Goal: Task Accomplishment & Management: Use online tool/utility

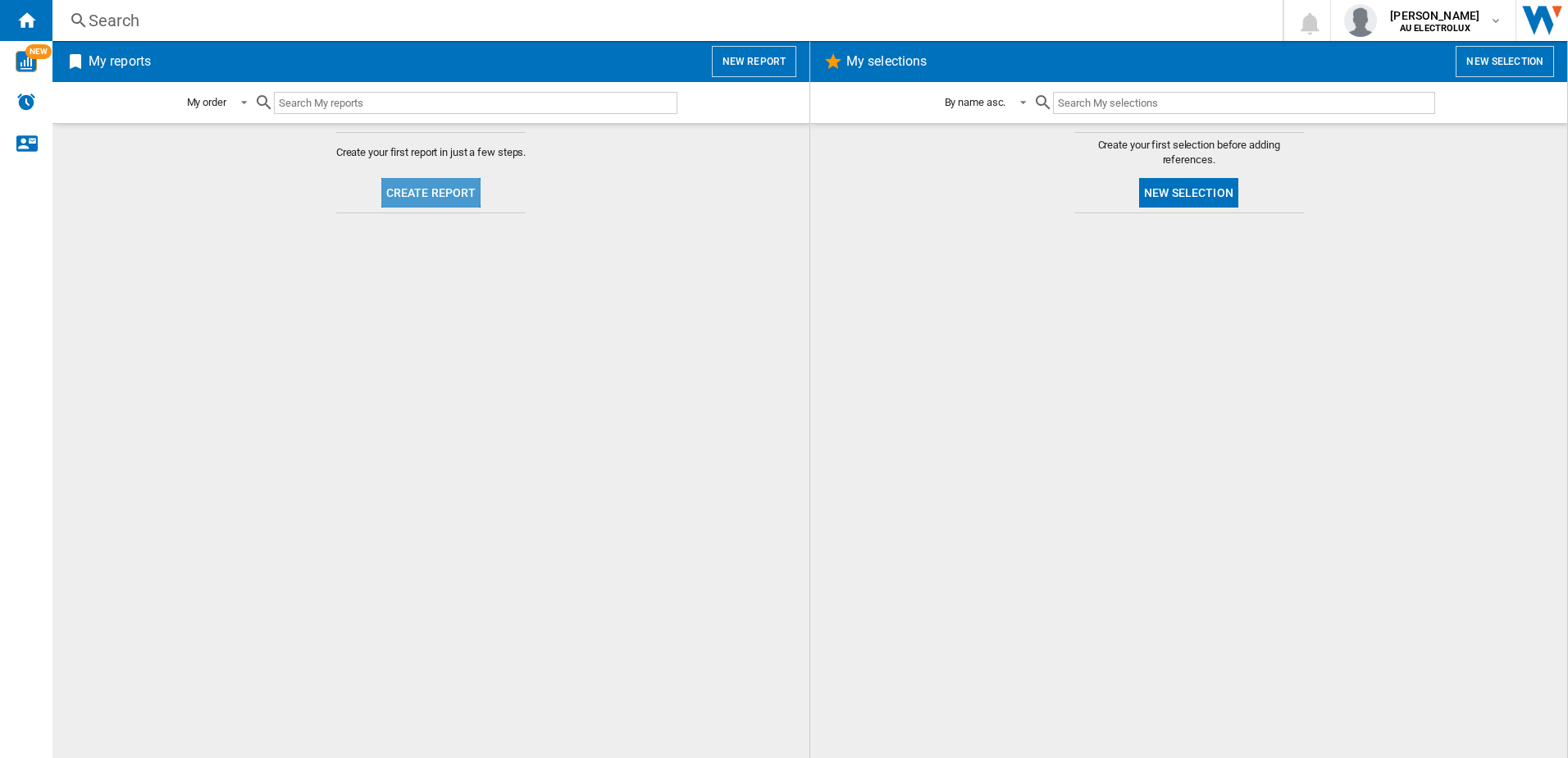
click at [407, 192] on button "Create report" at bounding box center [431, 193] width 100 height 30
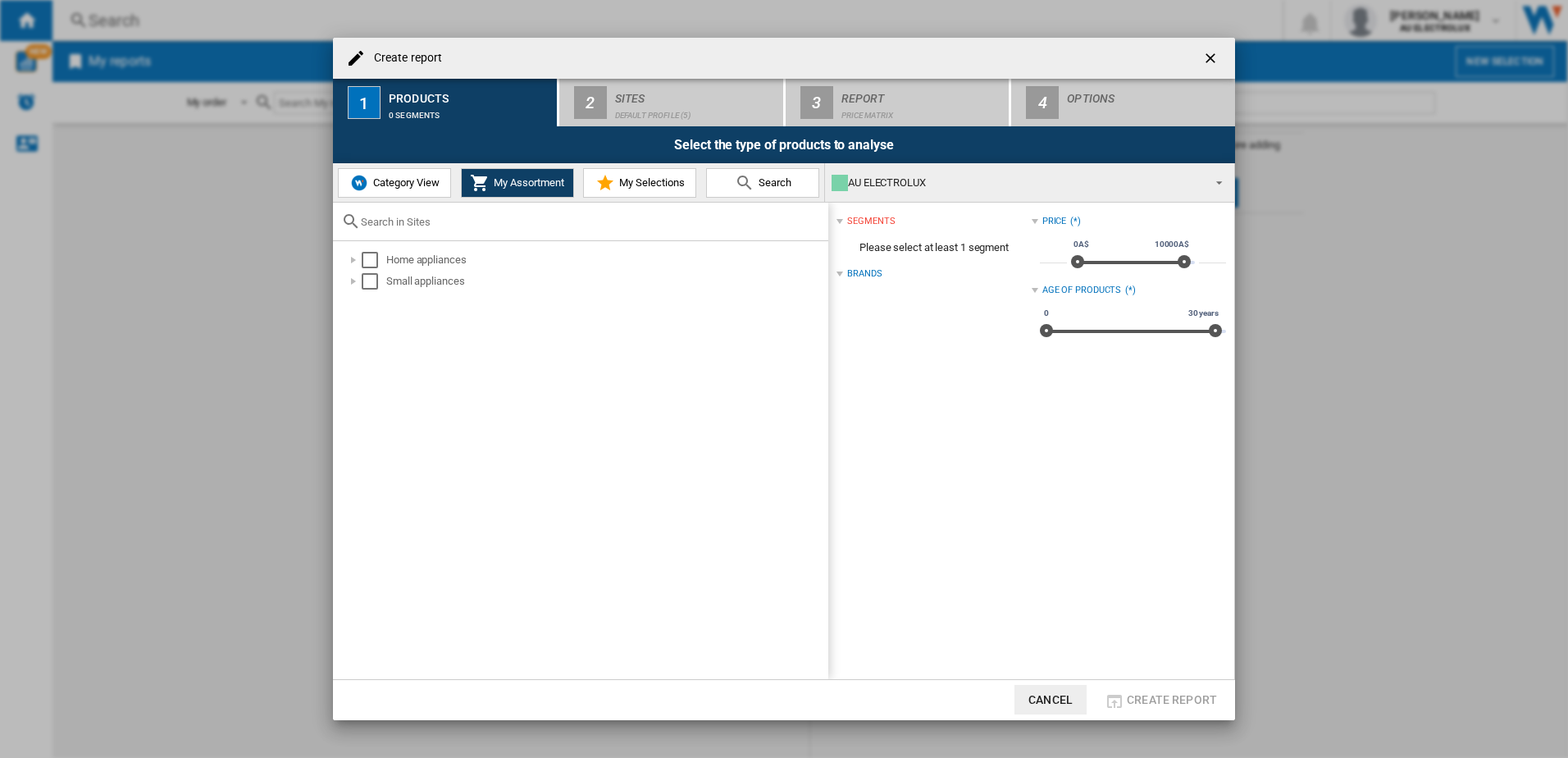
click at [398, 186] on span "Category View" at bounding box center [404, 182] width 70 height 12
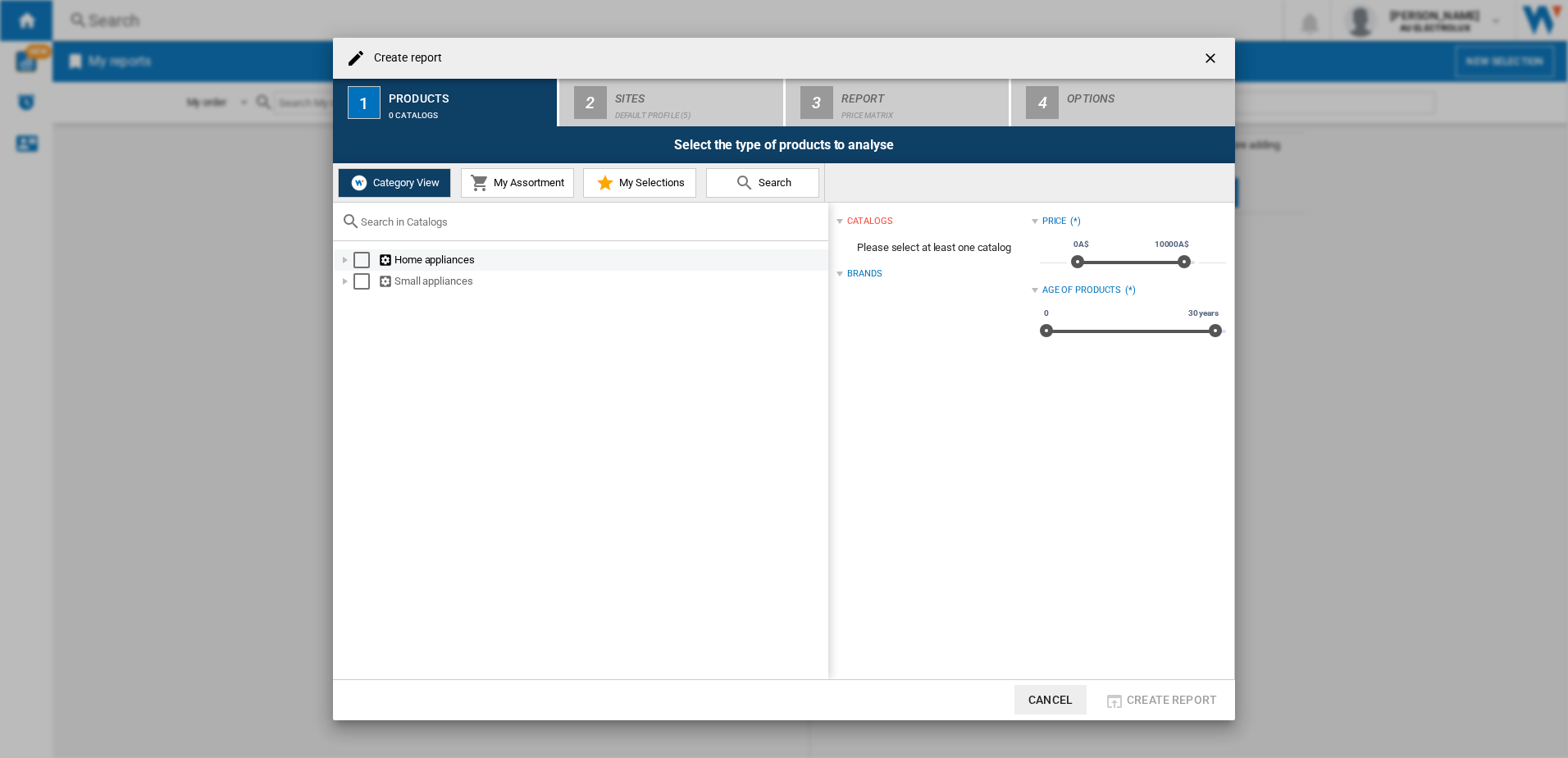
click at [362, 262] on div "Select" at bounding box center [362, 260] width 17 height 17
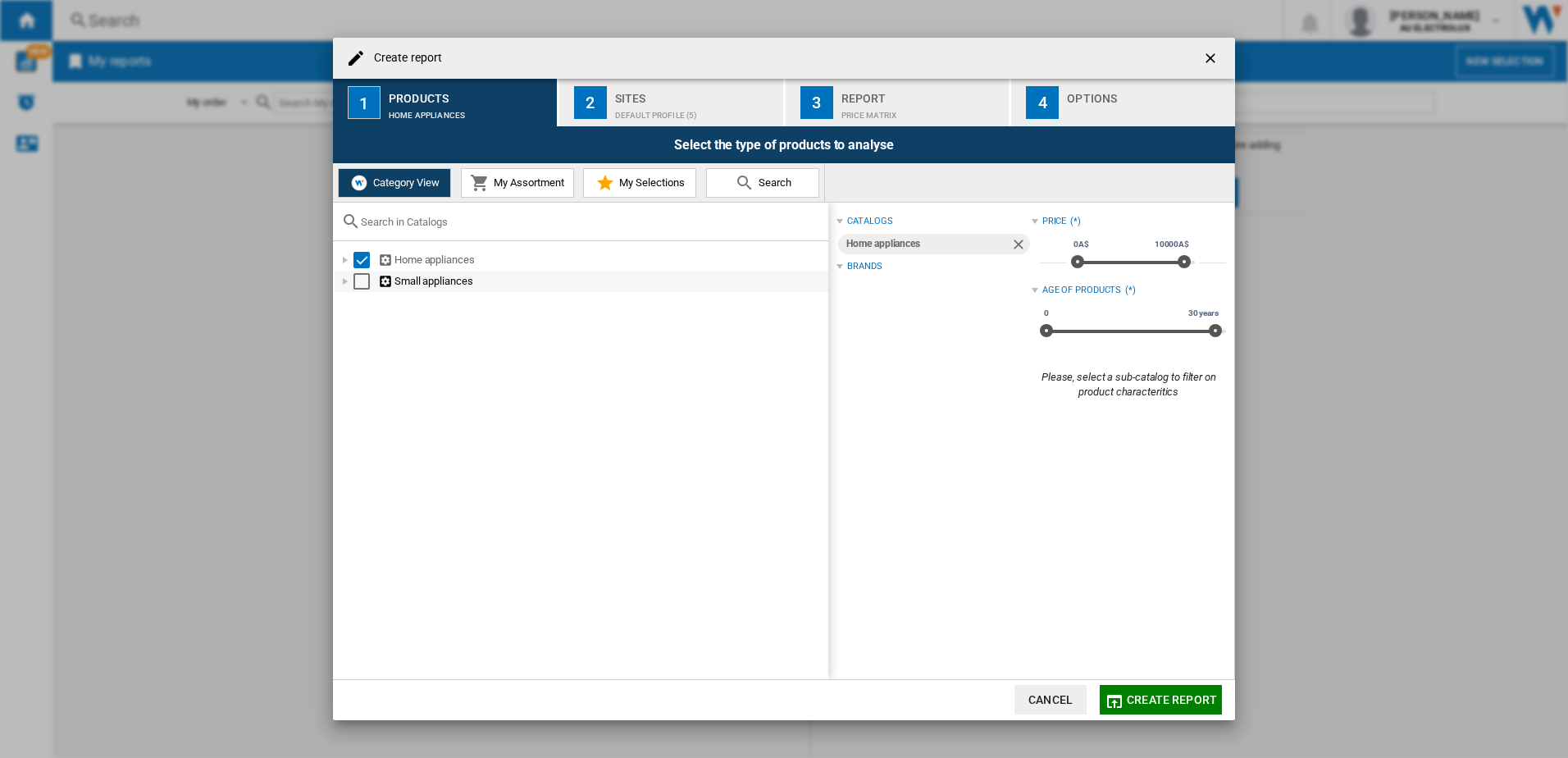
click at [361, 285] on div "Select" at bounding box center [362, 282] width 17 height 17
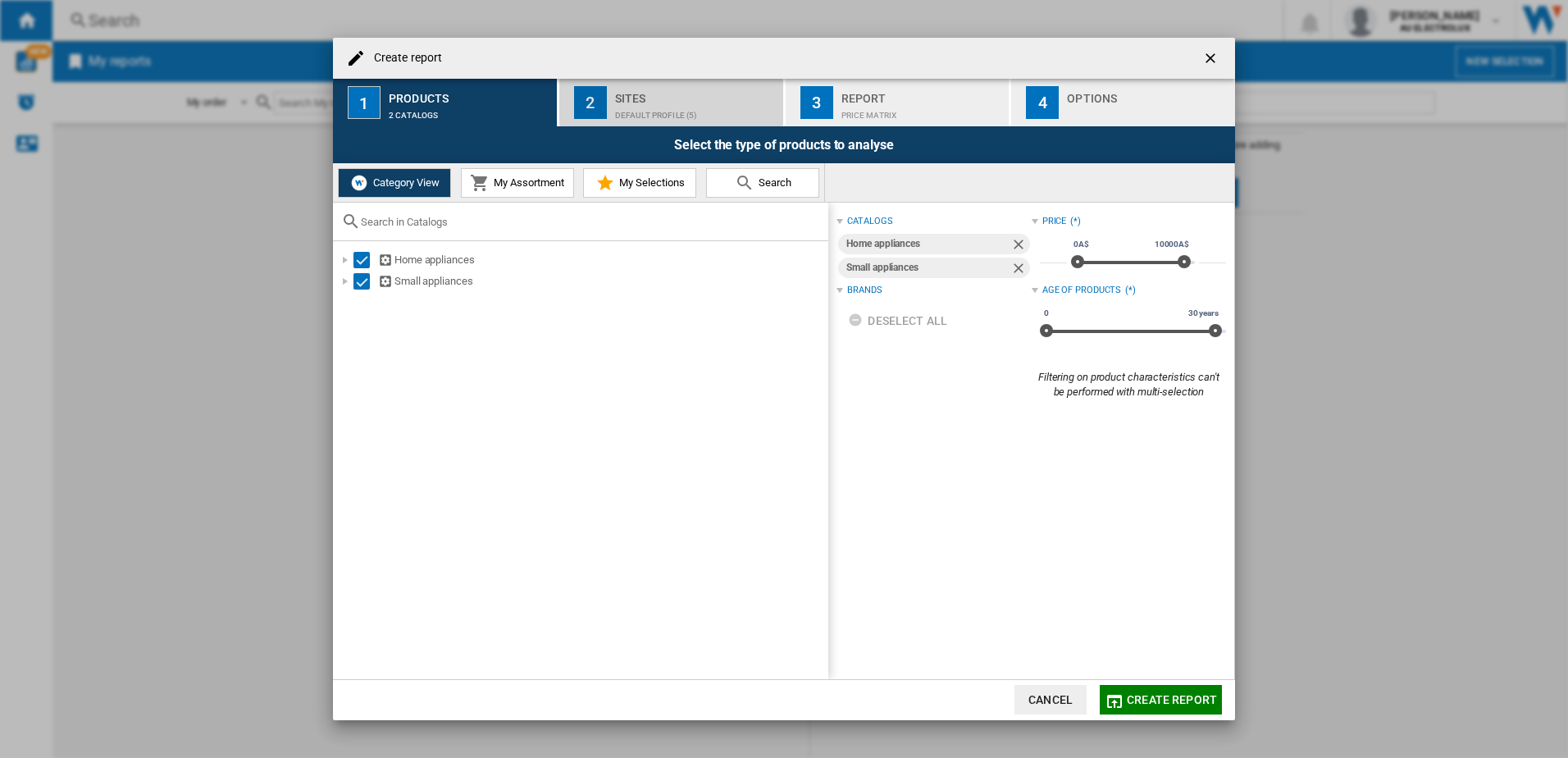
click at [636, 121] on button "2 Sites Default profile (5)" at bounding box center [672, 102] width 225 height 47
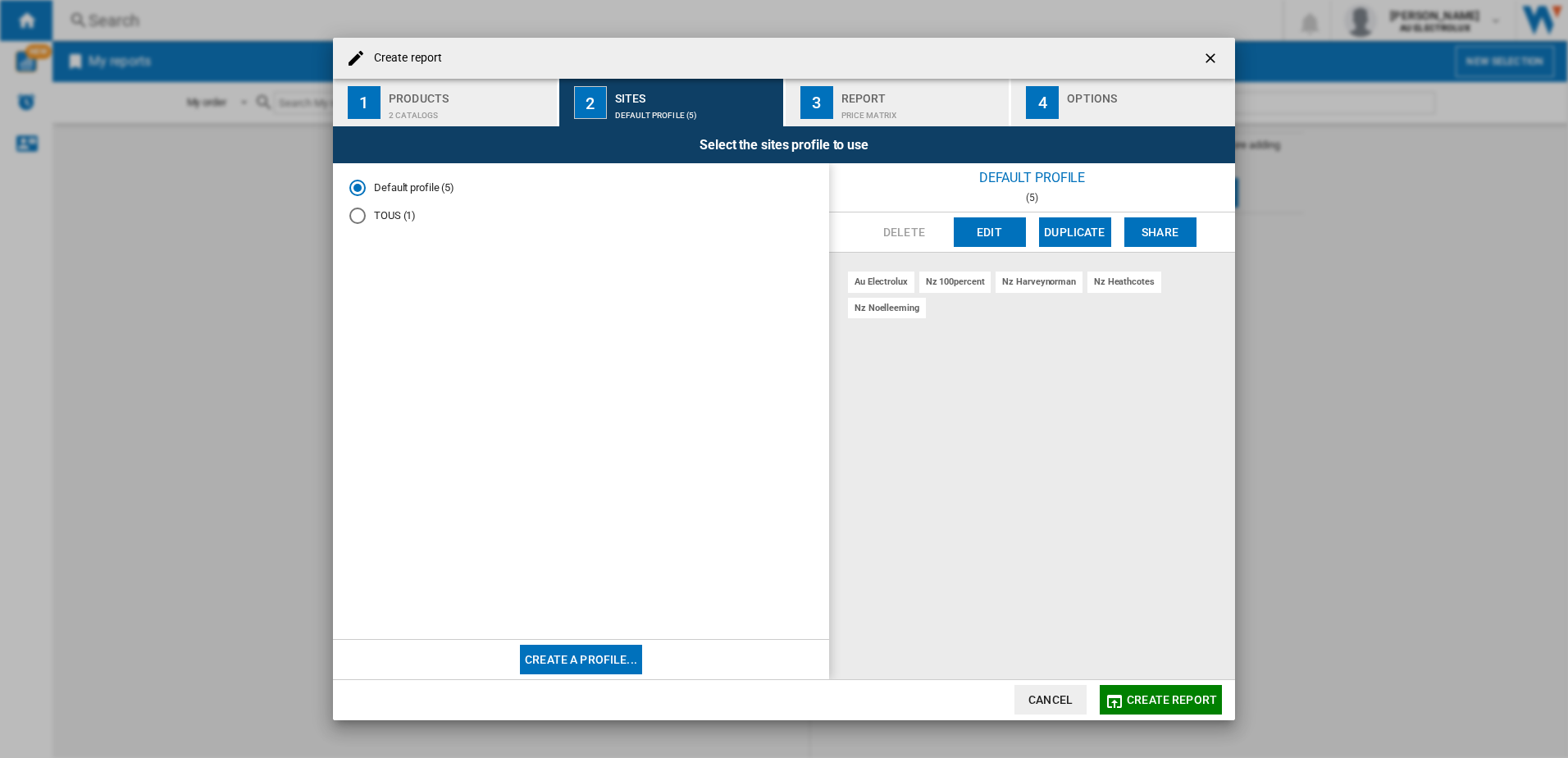
click at [885, 101] on div "Report" at bounding box center [921, 94] width 161 height 17
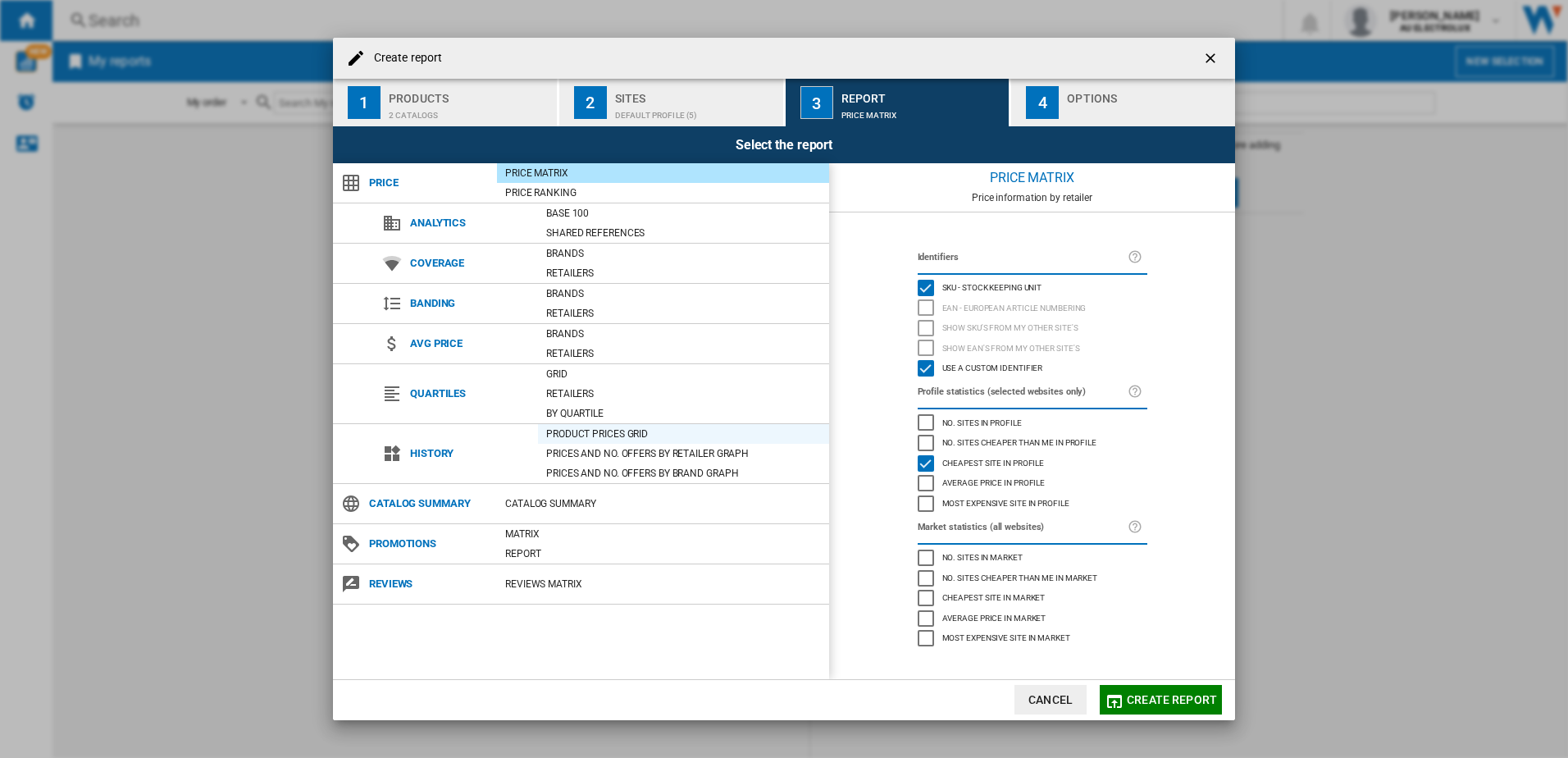
click at [598, 435] on div "Product prices grid" at bounding box center [684, 434] width 291 height 17
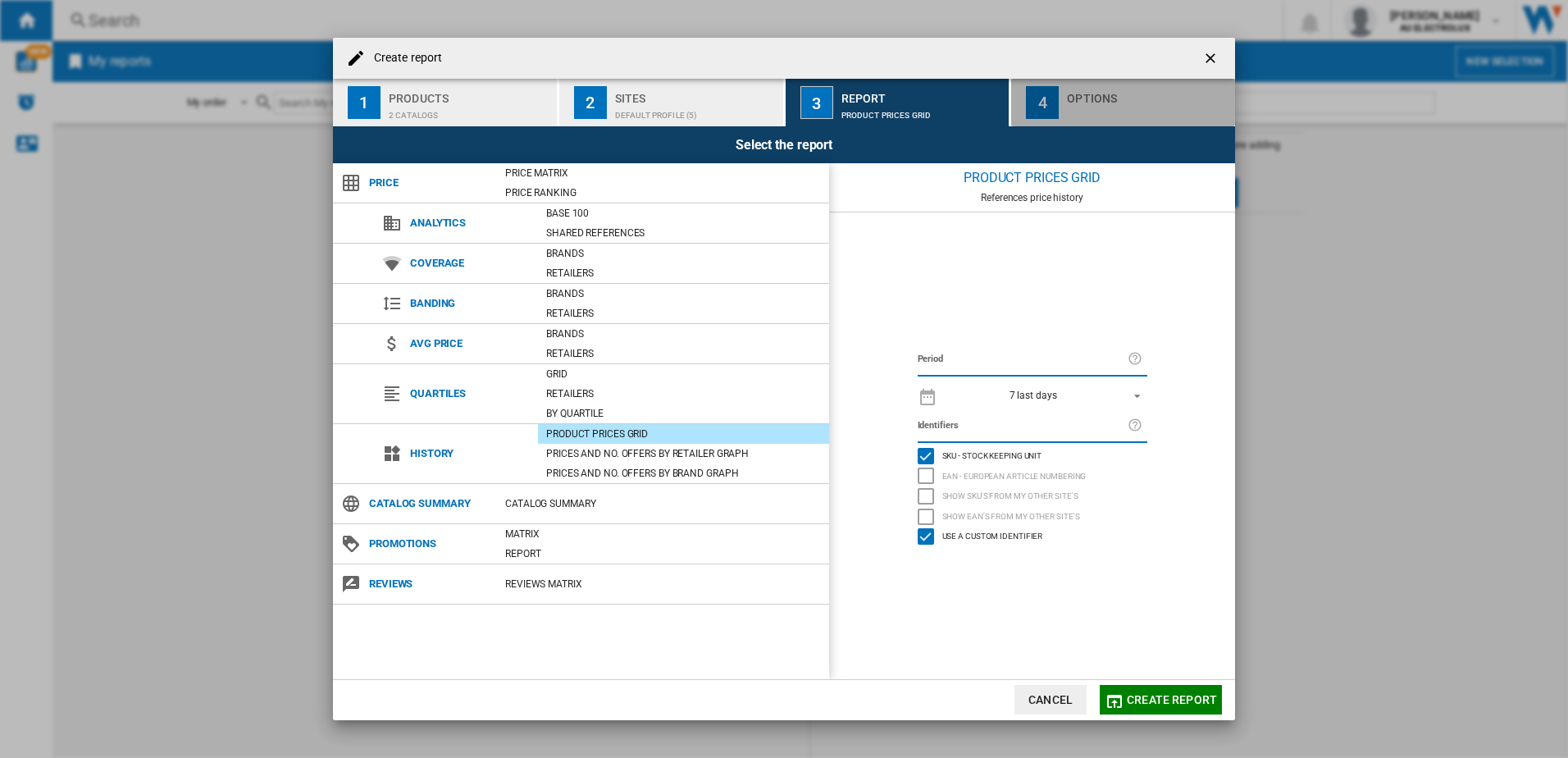
click at [1081, 109] on div "button" at bounding box center [1147, 111] width 161 height 17
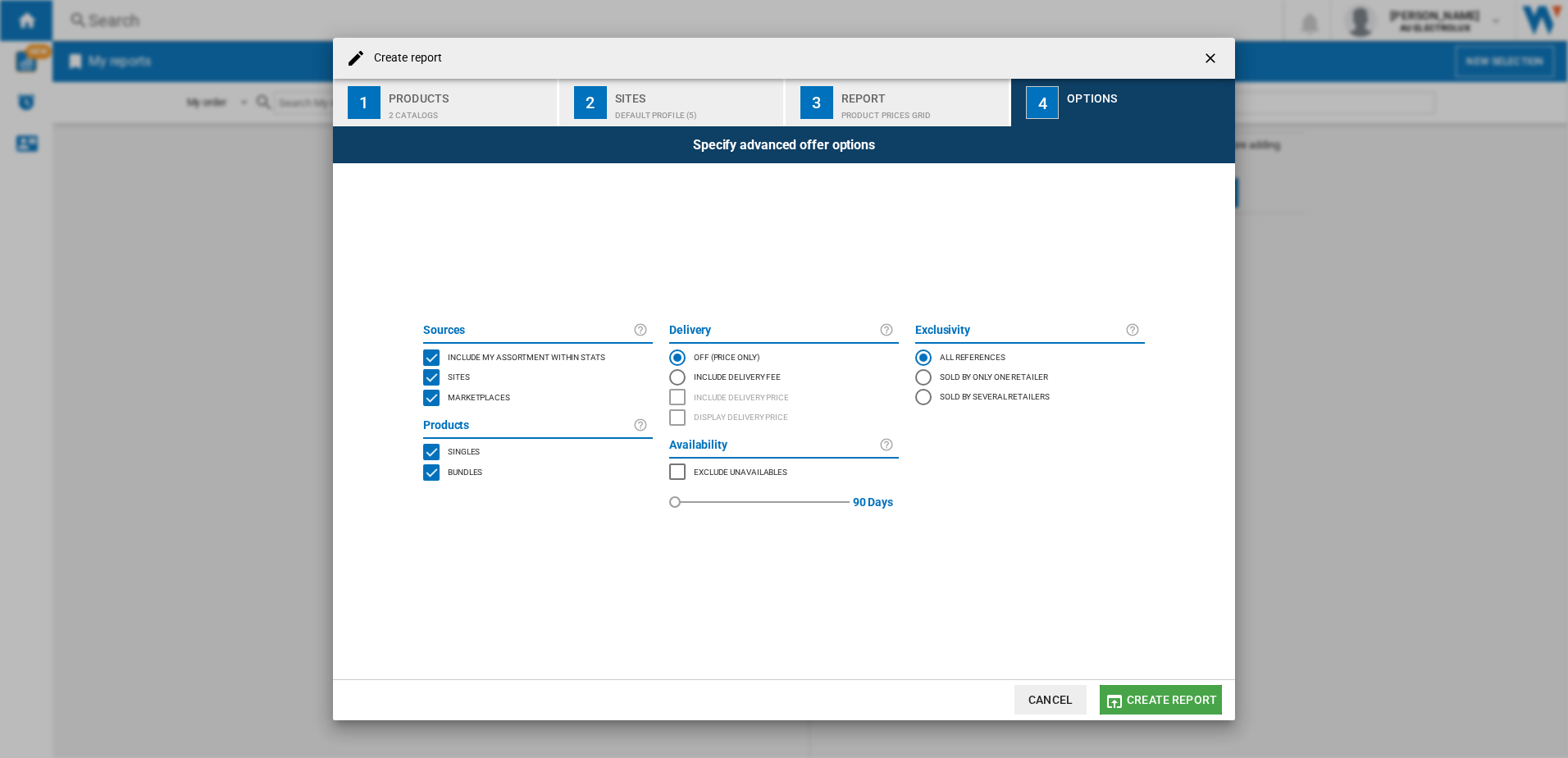
click at [1188, 699] on span "Create report" at bounding box center [1171, 700] width 90 height 13
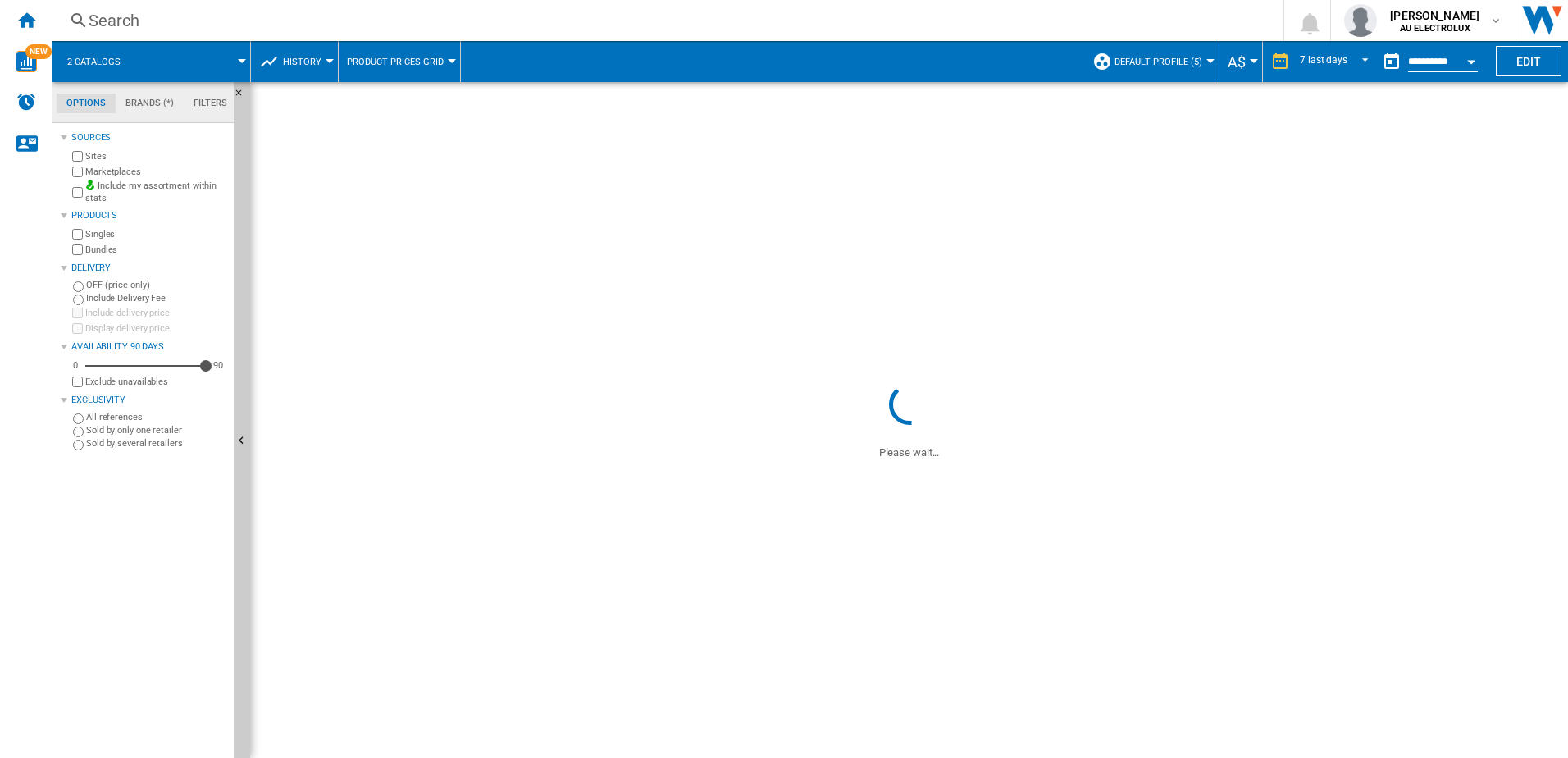
click at [1243, 60] on span "A$" at bounding box center [1237, 61] width 18 height 17
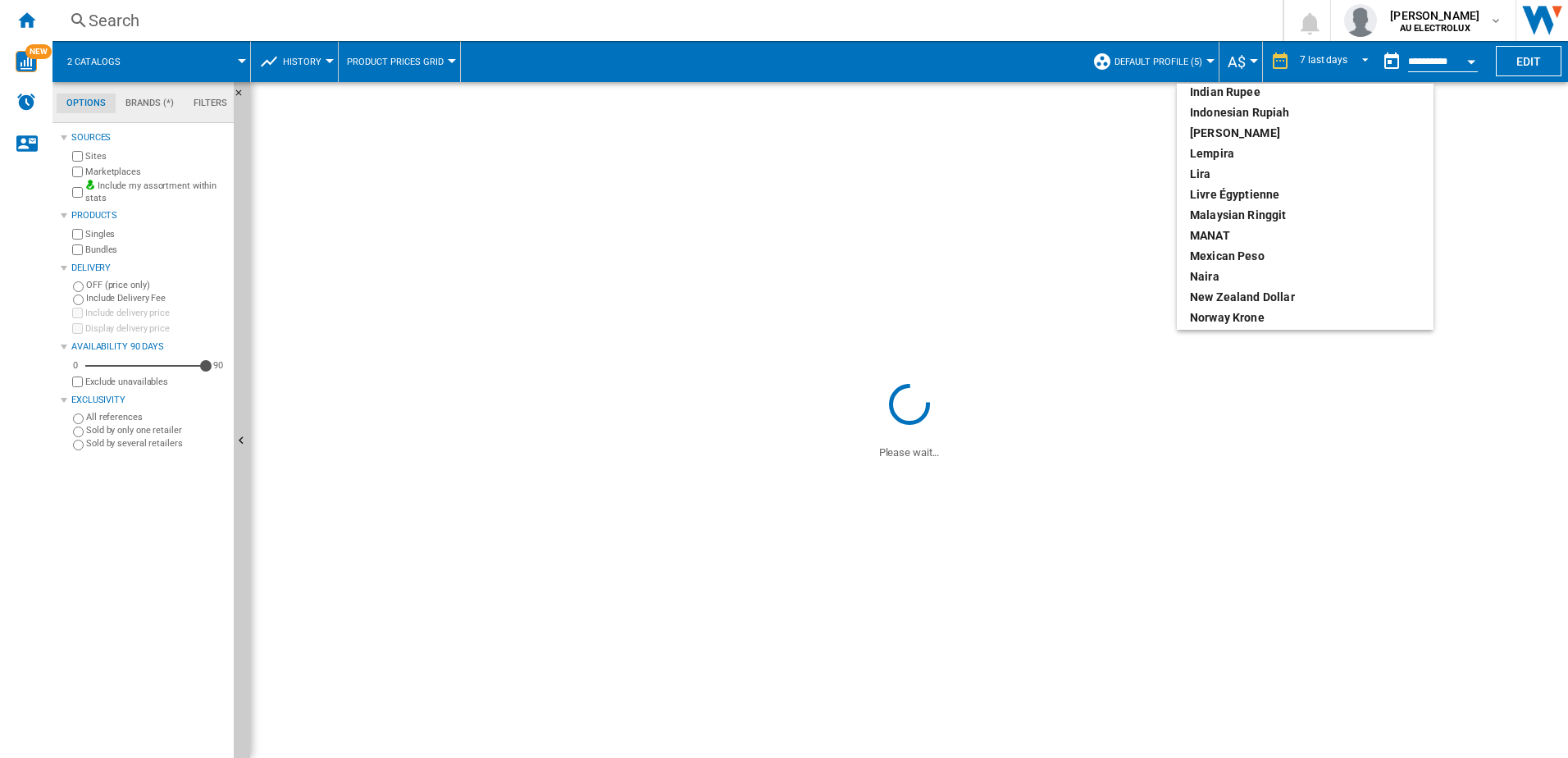
scroll to position [410, 0]
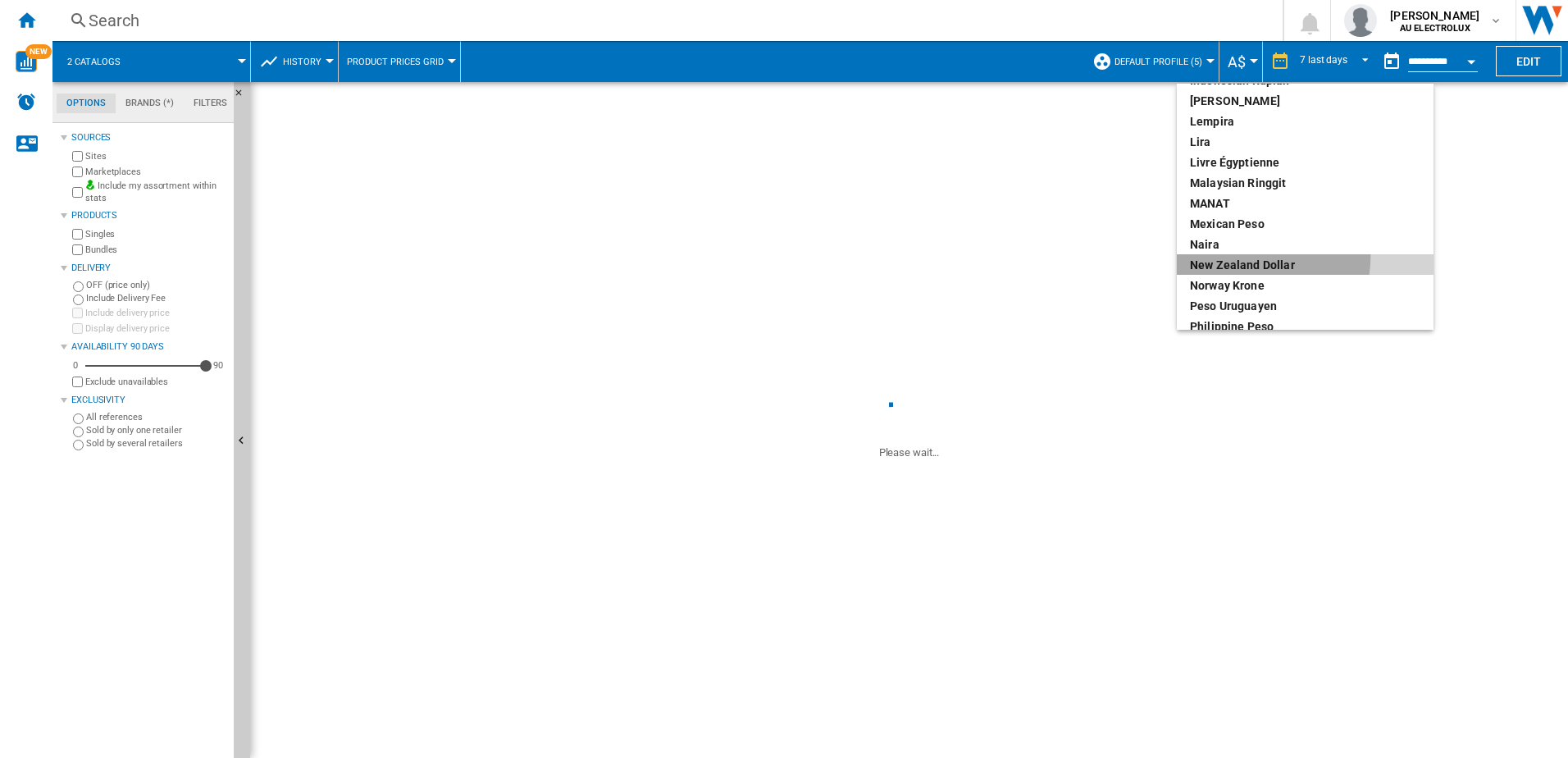
click at [1239, 257] on div "New Zealand dollar" at bounding box center [1305, 265] width 230 height 17
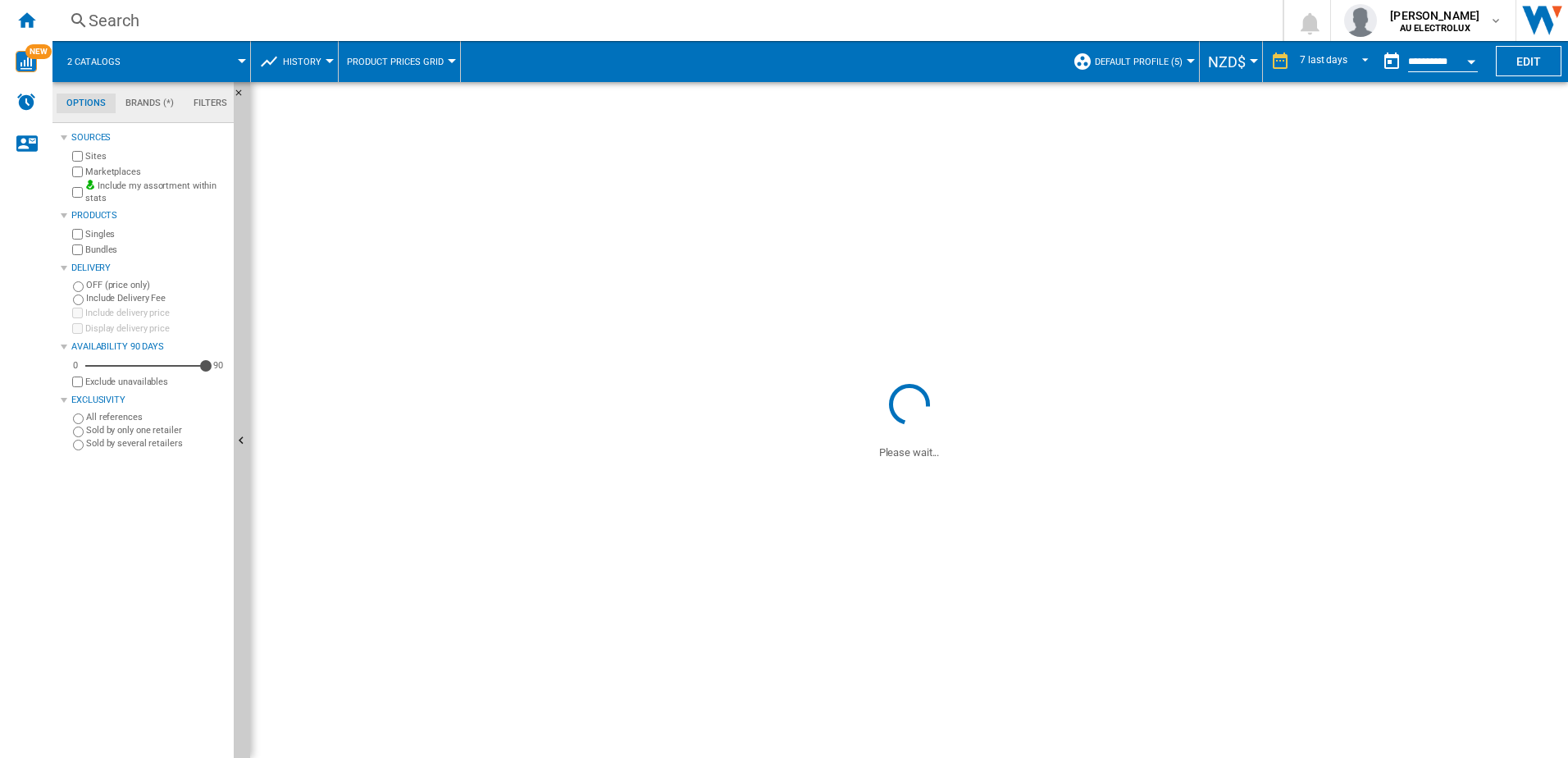
click at [824, 297] on span at bounding box center [909, 231] width 1318 height 298
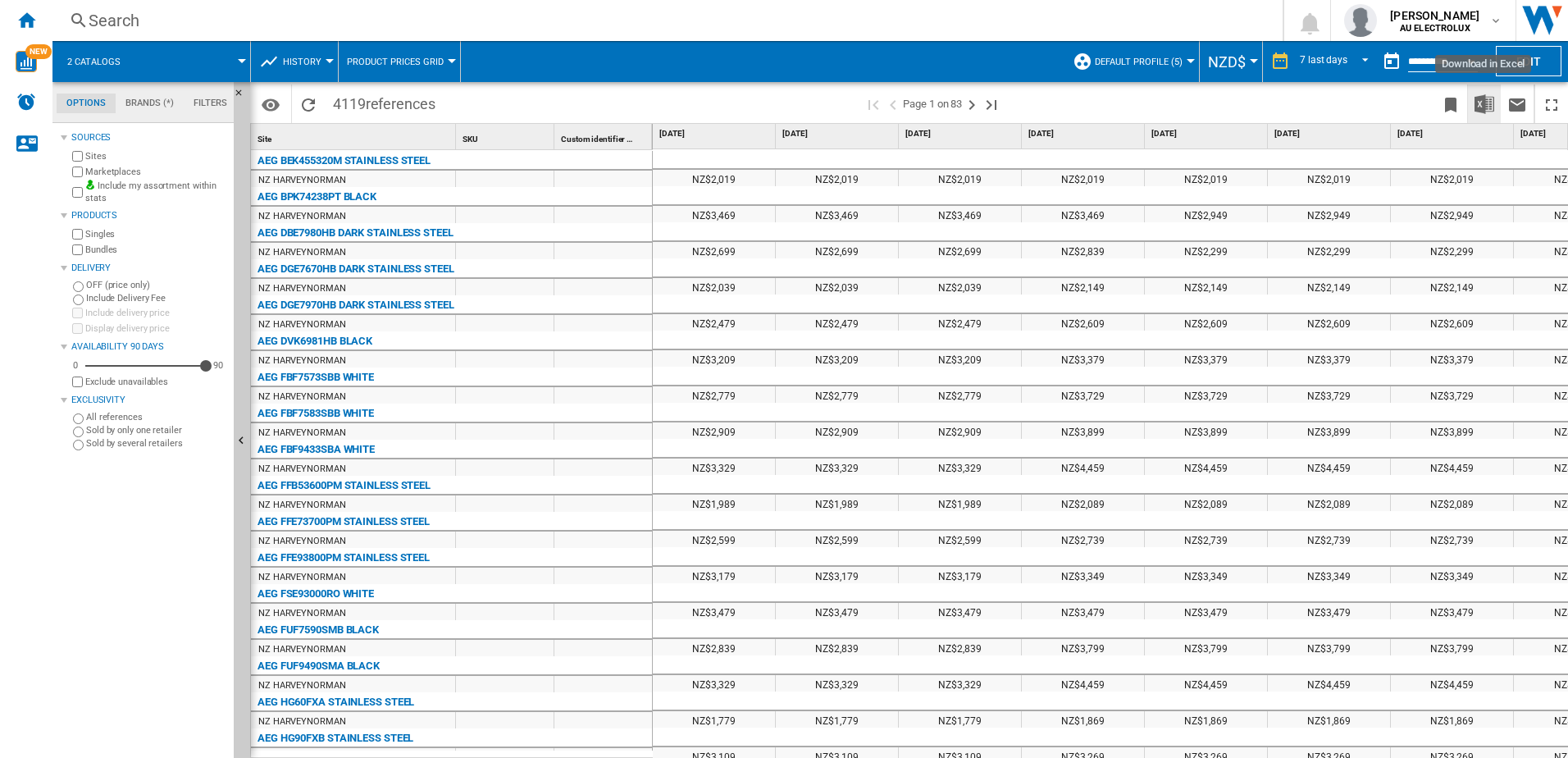
click at [1490, 104] on img "Download in Excel" at bounding box center [1484, 104] width 20 height 20
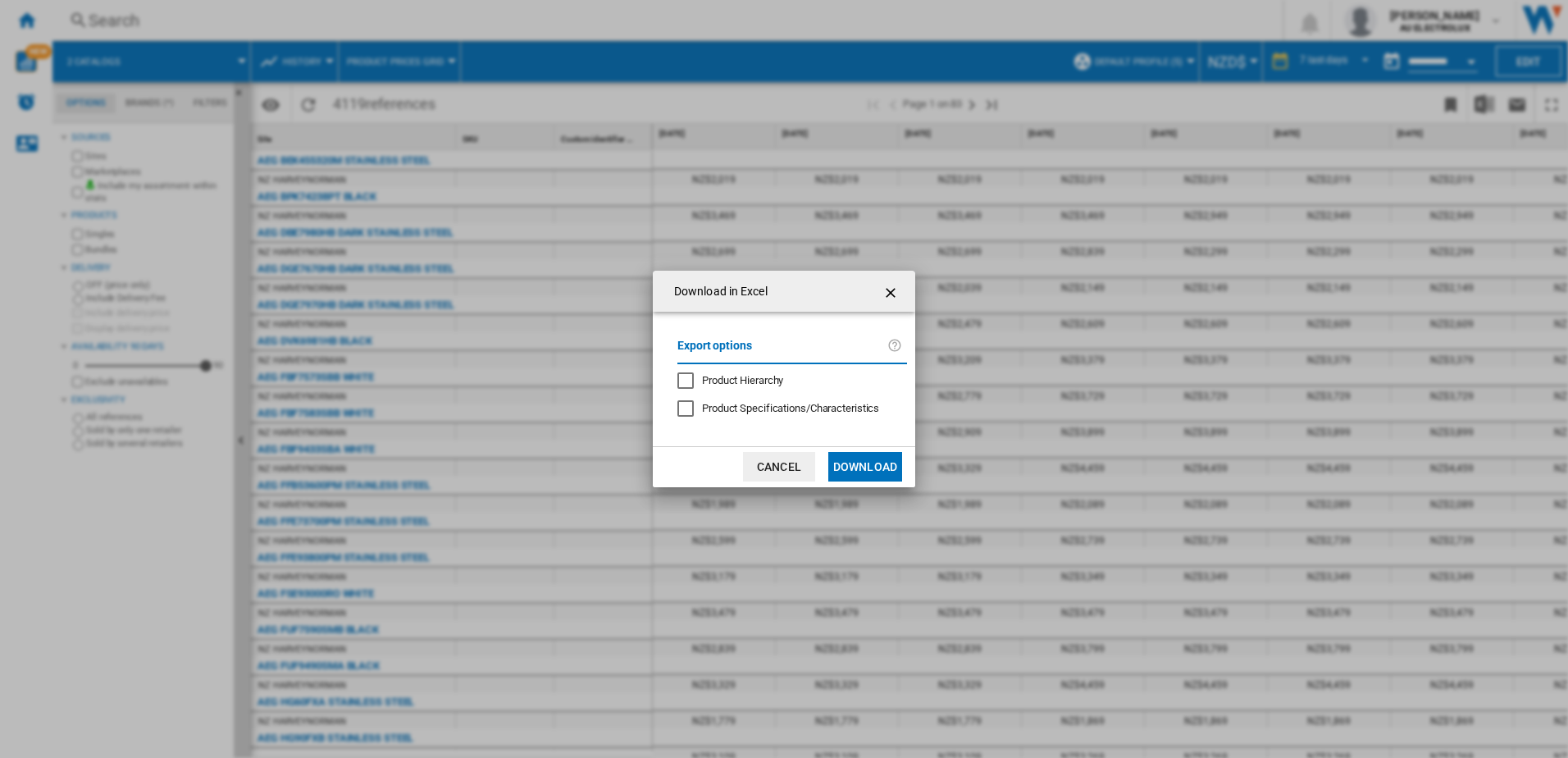
click at [860, 471] on button "Download" at bounding box center [865, 467] width 74 height 30
